Goal: Information Seeking & Learning: Learn about a topic

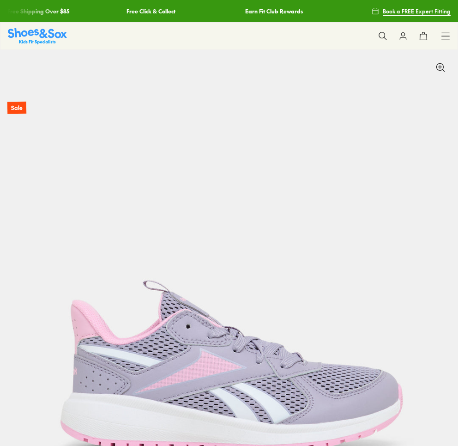
select select "*"
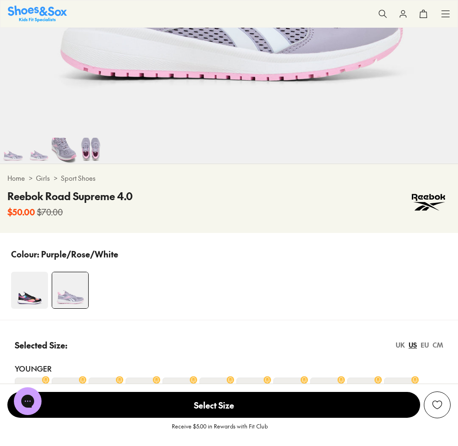
scroll to position [416, 0]
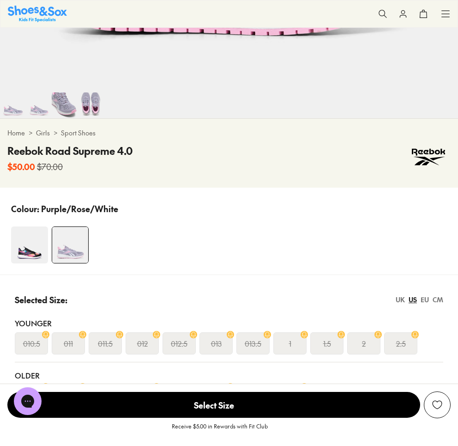
click at [378, 248] on div at bounding box center [229, 244] width 436 height 37
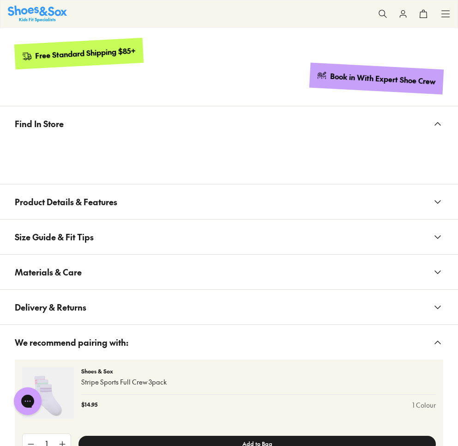
click at [375, 215] on button "Product Details & Features" at bounding box center [229, 201] width 458 height 35
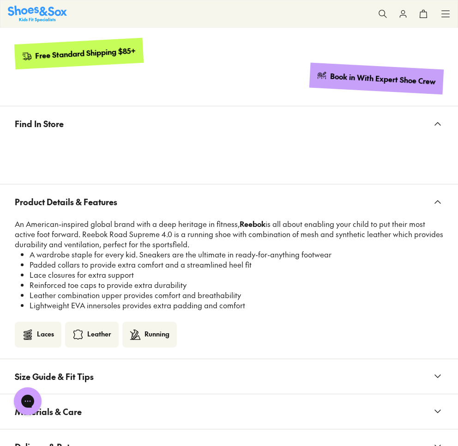
scroll to position [1072, 0]
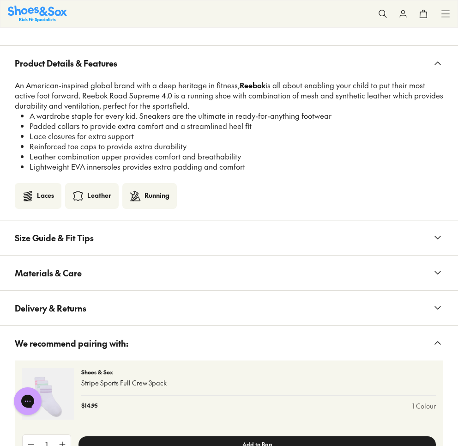
click at [341, 285] on button "Materials & Care" at bounding box center [229, 272] width 458 height 35
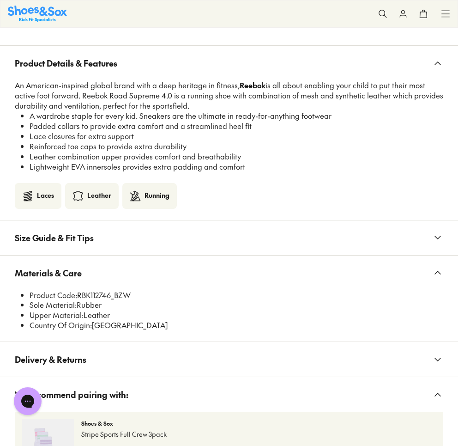
click at [261, 287] on button "Materials & Care" at bounding box center [229, 272] width 458 height 35
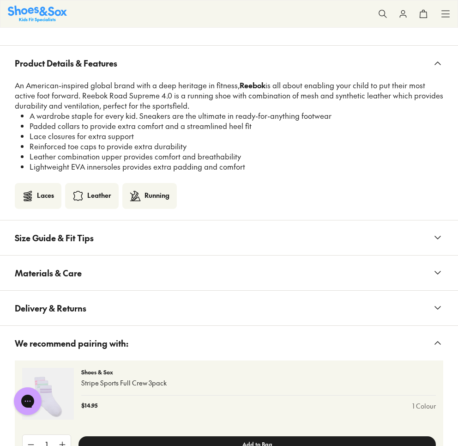
click at [276, 268] on button "Materials & Care" at bounding box center [229, 272] width 458 height 35
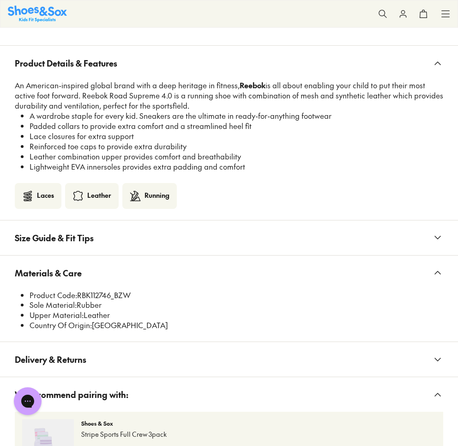
click at [393, 236] on button "Size Guide & Fit Tips" at bounding box center [229, 237] width 458 height 35
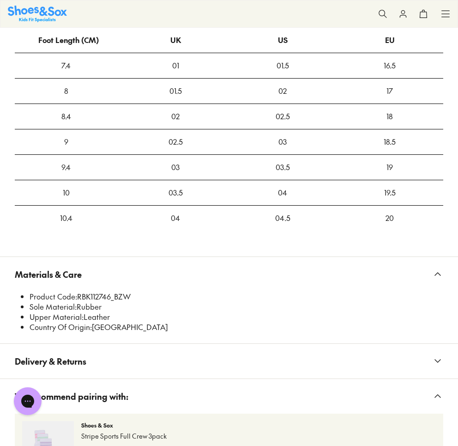
scroll to position [1335, 0]
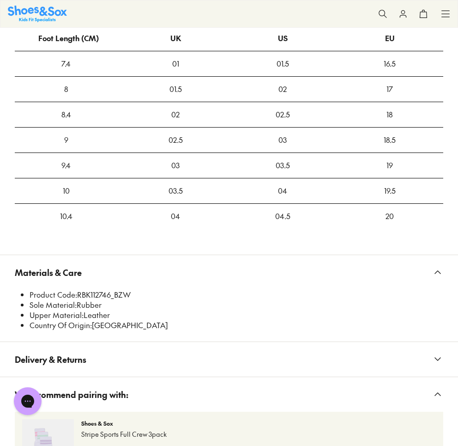
click at [405, 243] on div at bounding box center [229, 236] width 429 height 15
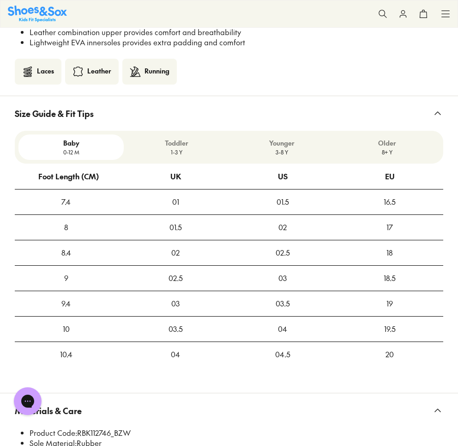
scroll to position [1058, 0]
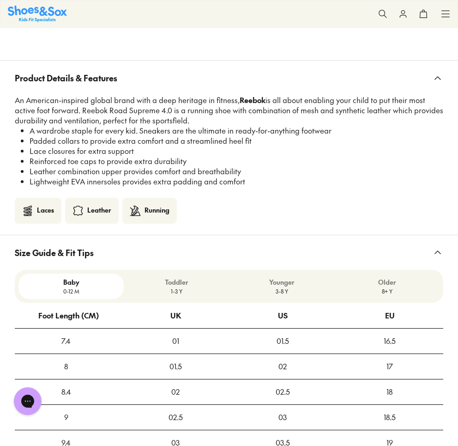
click at [433, 257] on icon at bounding box center [437, 252] width 11 height 11
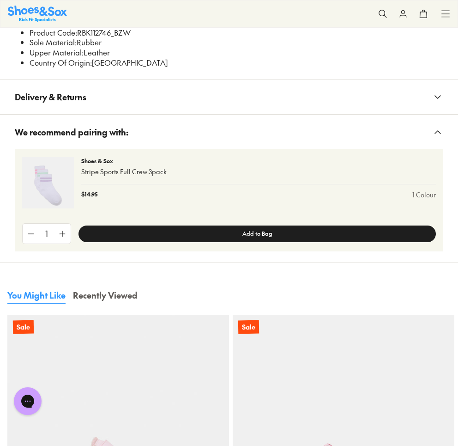
scroll to position [1196, 0]
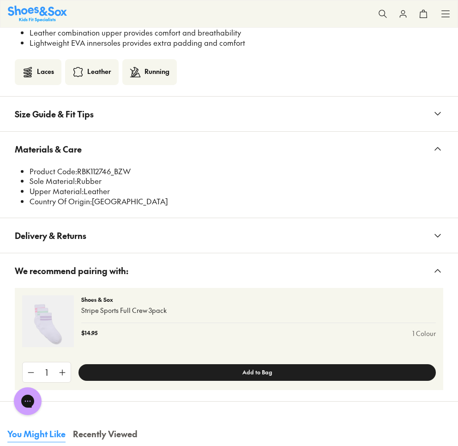
click at [338, 196] on li "Upper Material: Leather" at bounding box center [237, 191] width 414 height 10
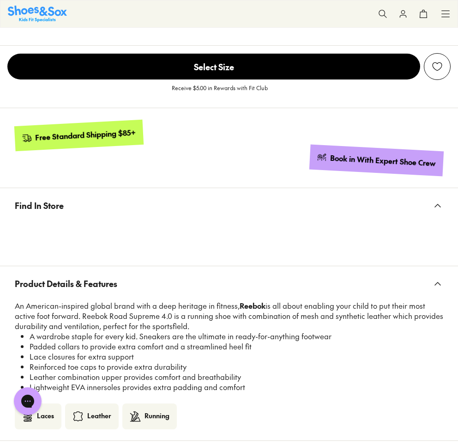
scroll to position [494, 0]
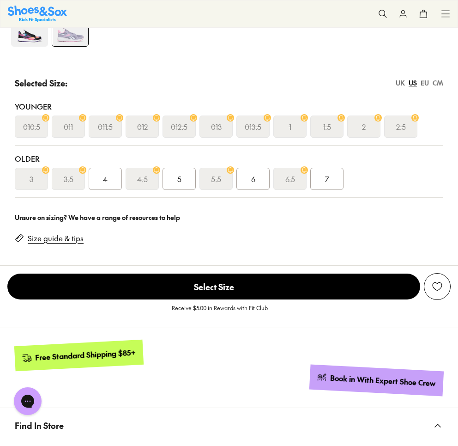
click at [43, 243] on link "Size guide & tips" at bounding box center [56, 238] width 56 height 10
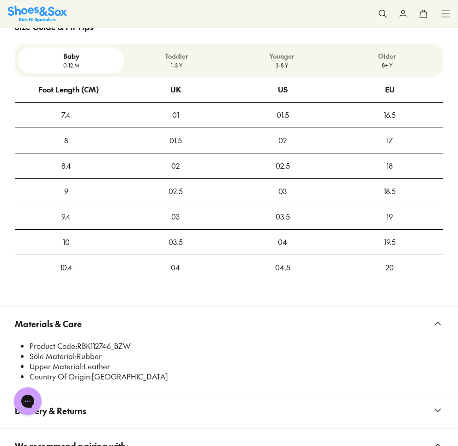
scroll to position [1296, 0]
